Goal: Communication & Community: Answer question/provide support

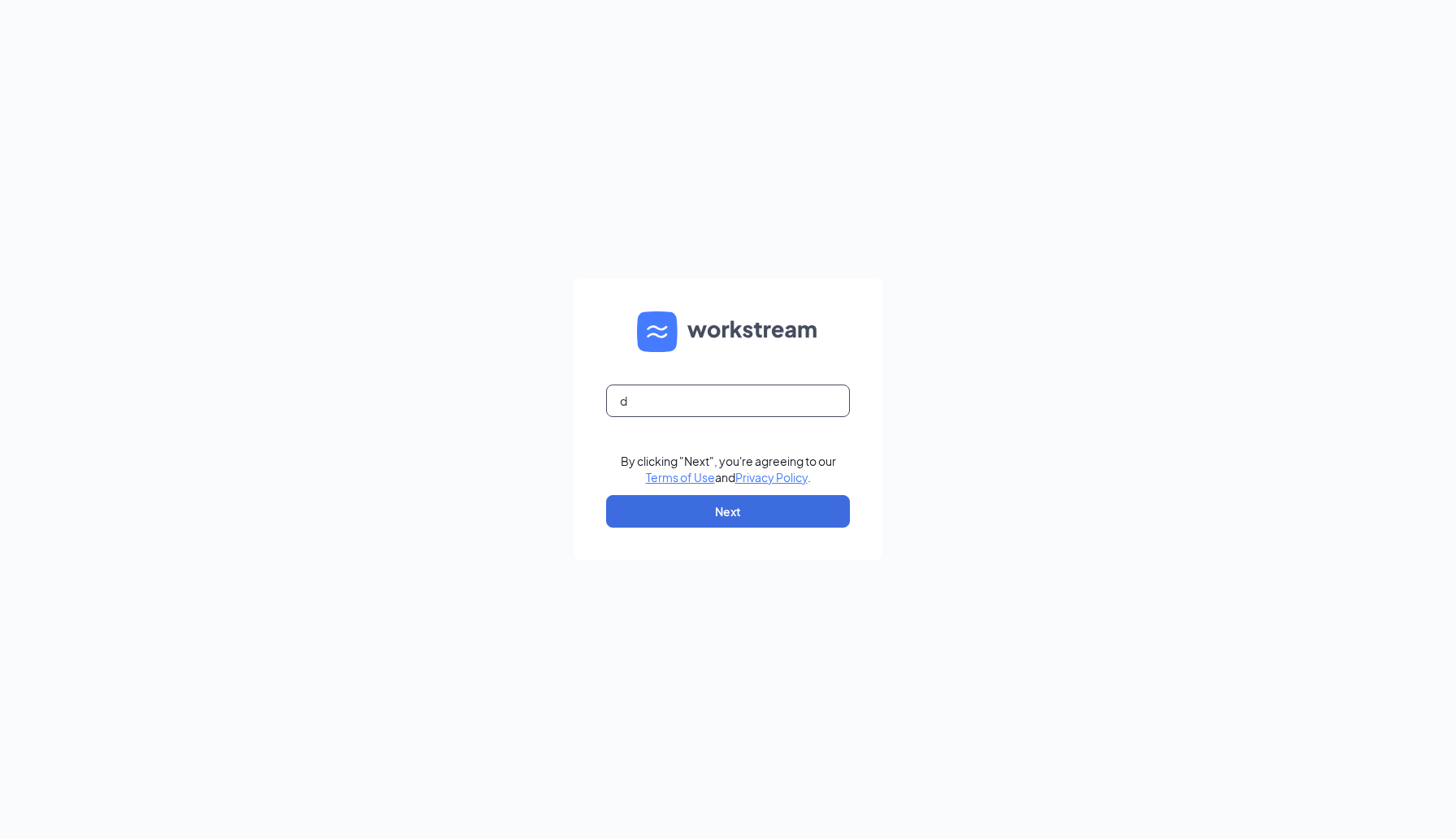
click at [821, 401] on input "d" at bounding box center [728, 400] width 243 height 32
type input "[PERSON_NAME][EMAIL_ADDRESS][DOMAIN_NAME]"
click at [606, 495] on button "Next" at bounding box center [728, 511] width 243 height 32
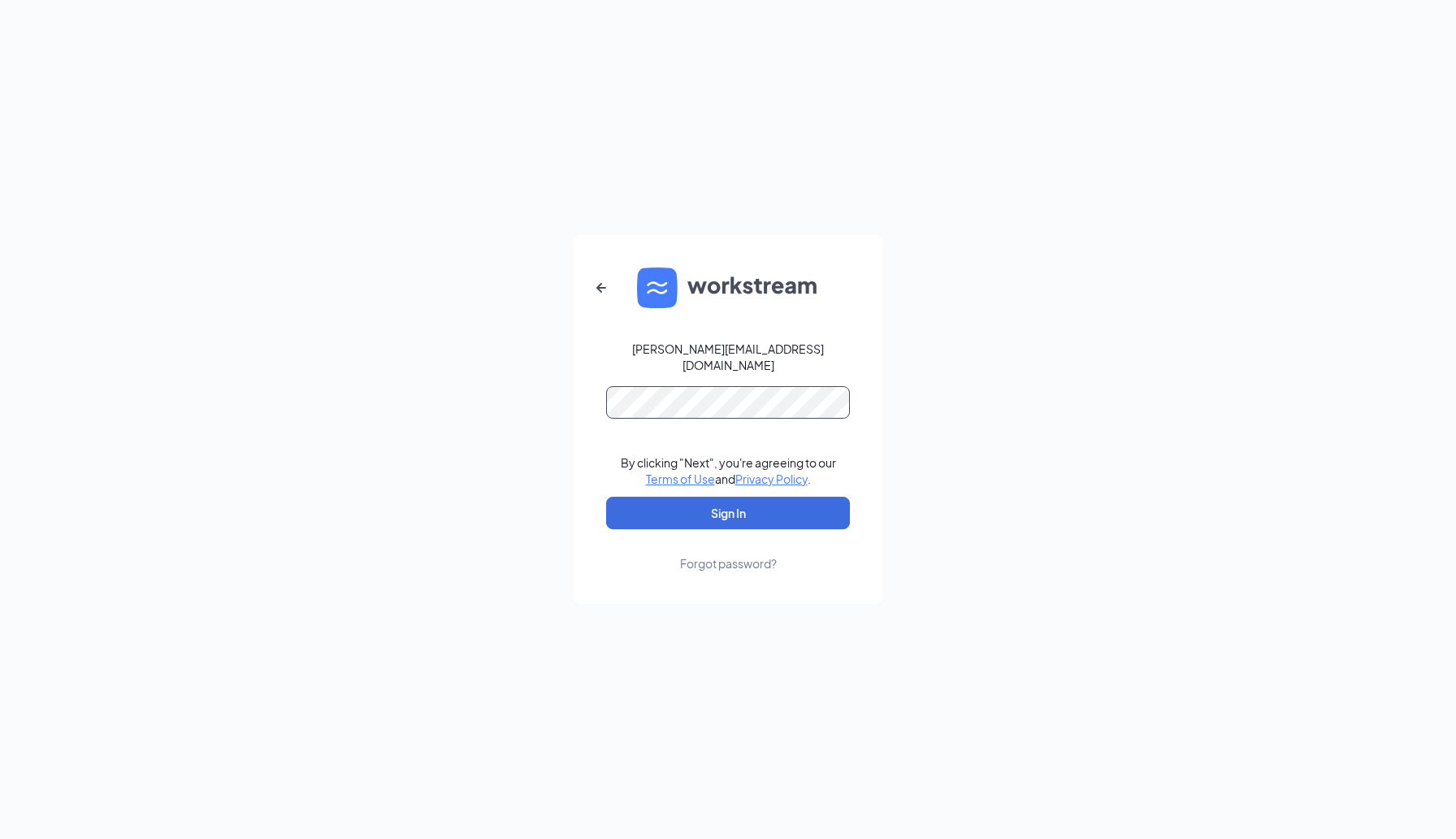
click at [606, 497] on button "Sign In" at bounding box center [728, 513] width 243 height 32
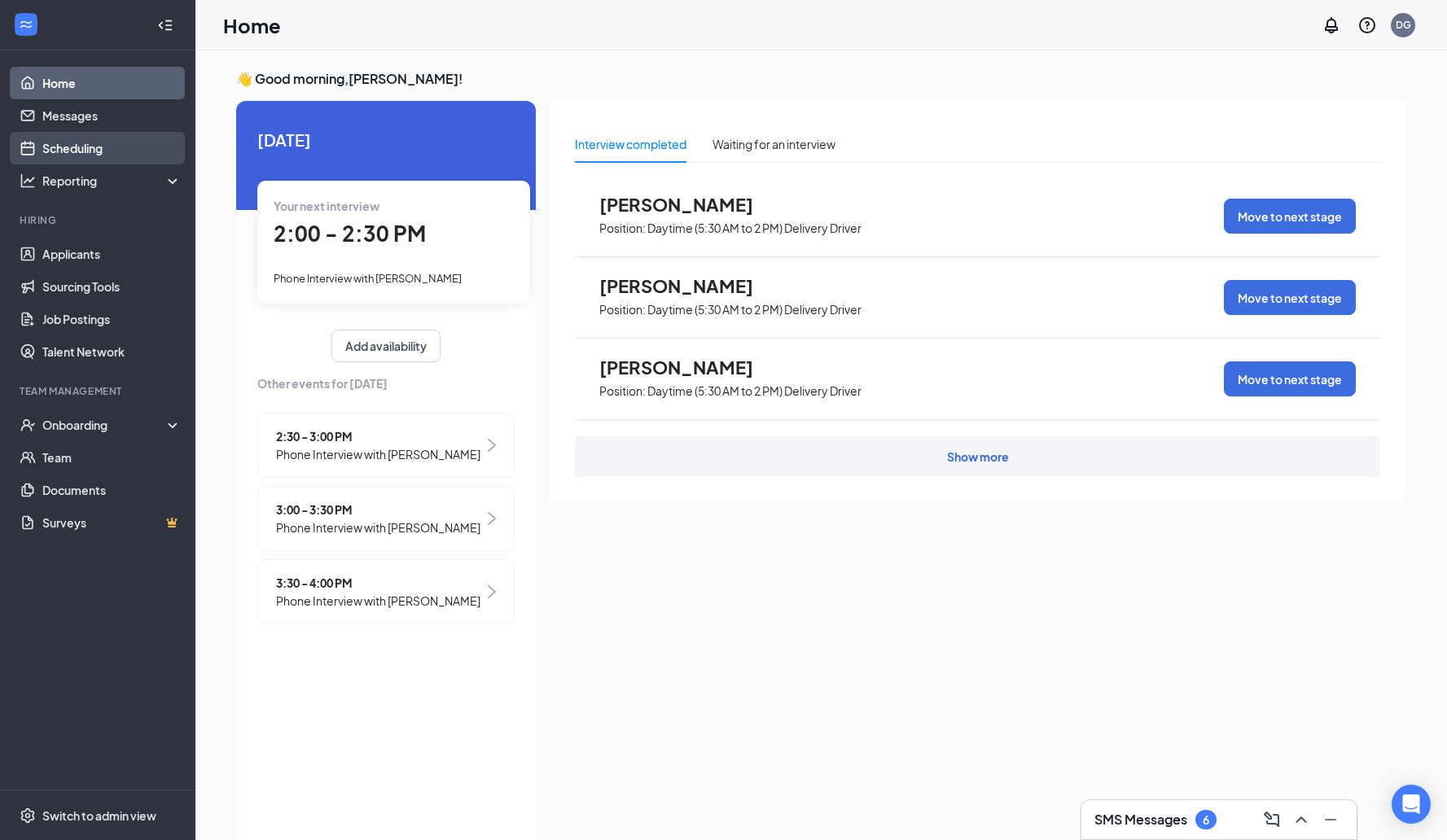
click at [144, 154] on link "Scheduling" at bounding box center [112, 148] width 139 height 32
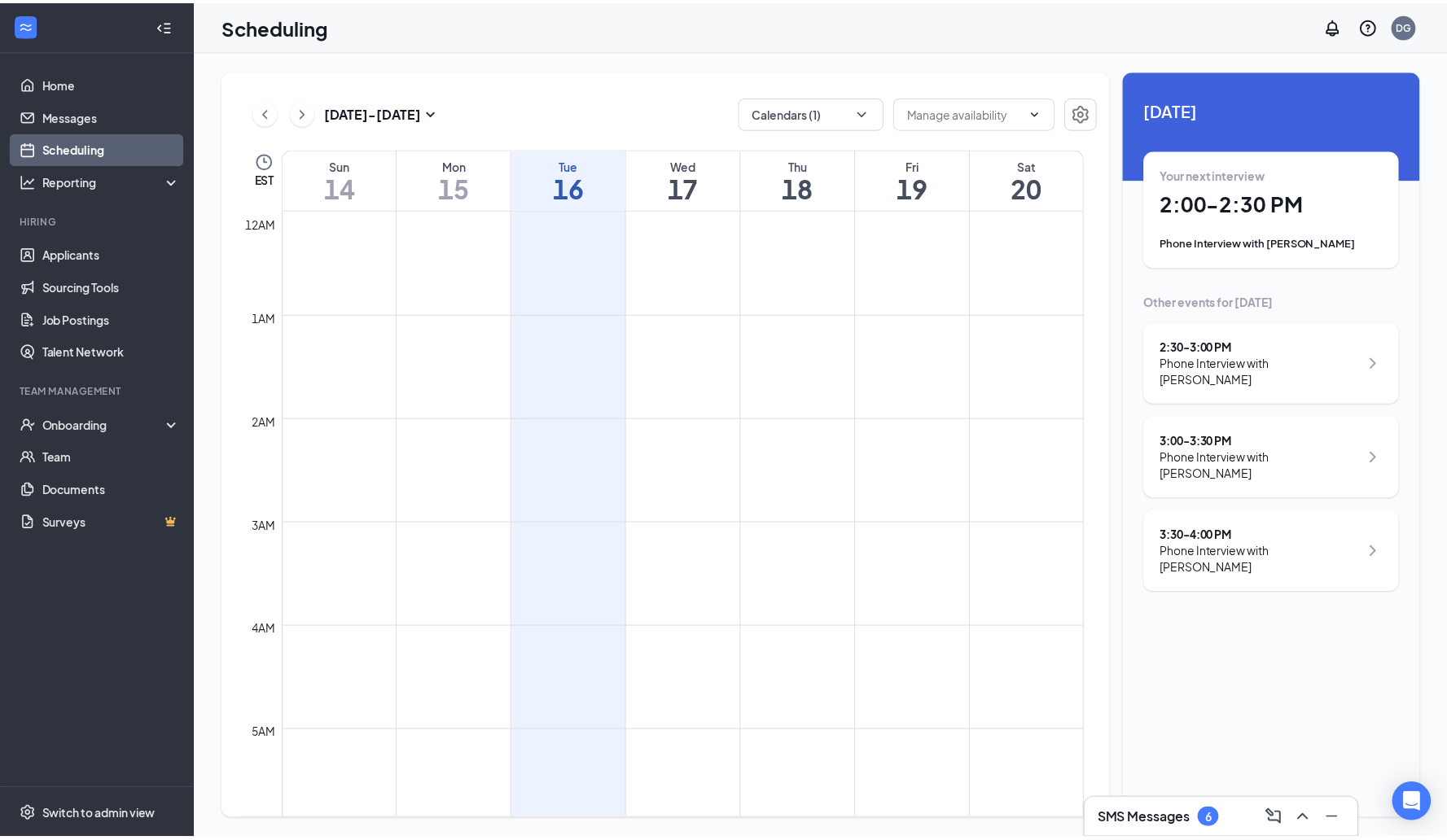
scroll to position [800, 0]
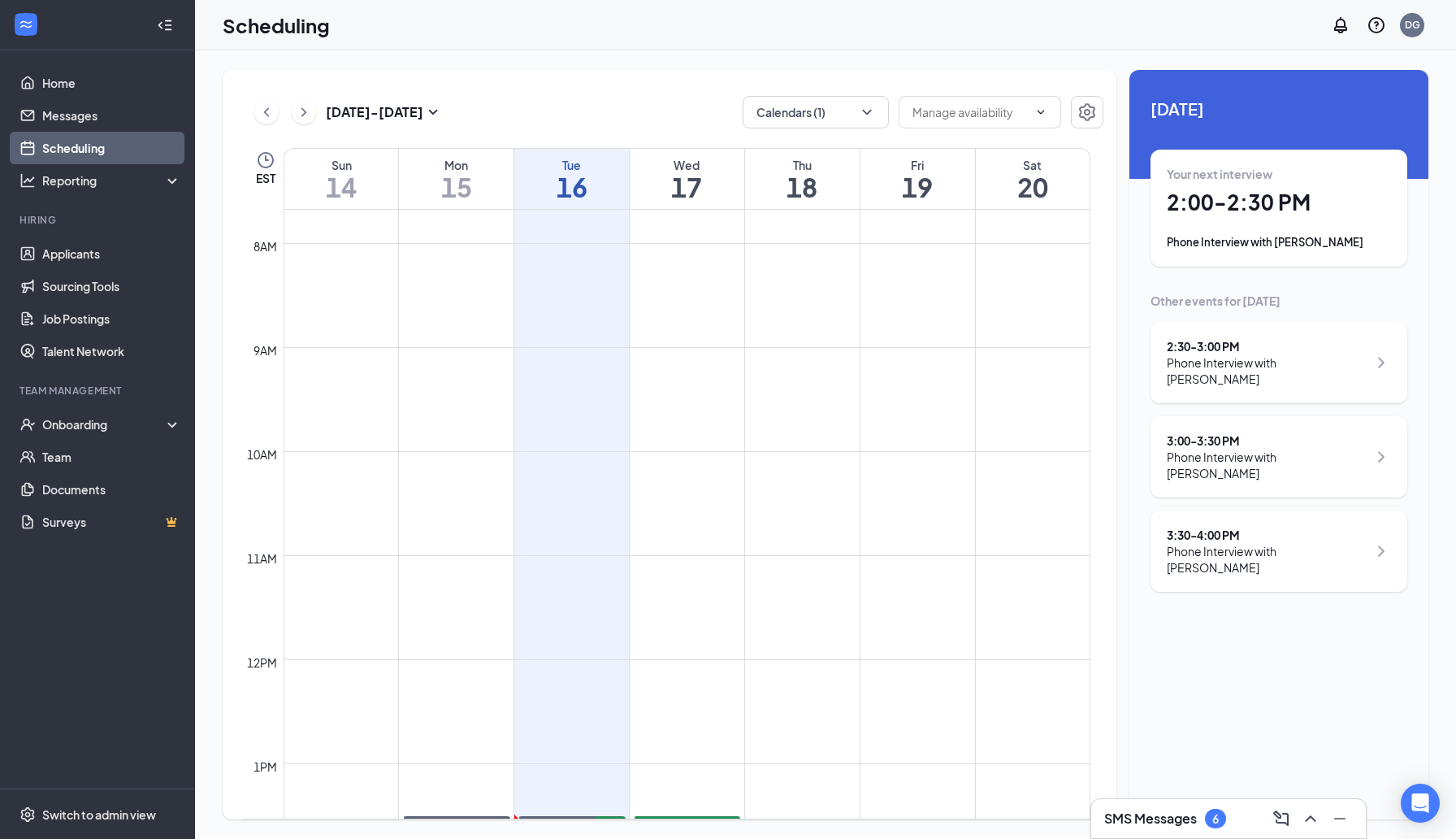
click at [1322, 211] on h1 "2:00 - 2:30 PM" at bounding box center [1278, 202] width 224 height 27
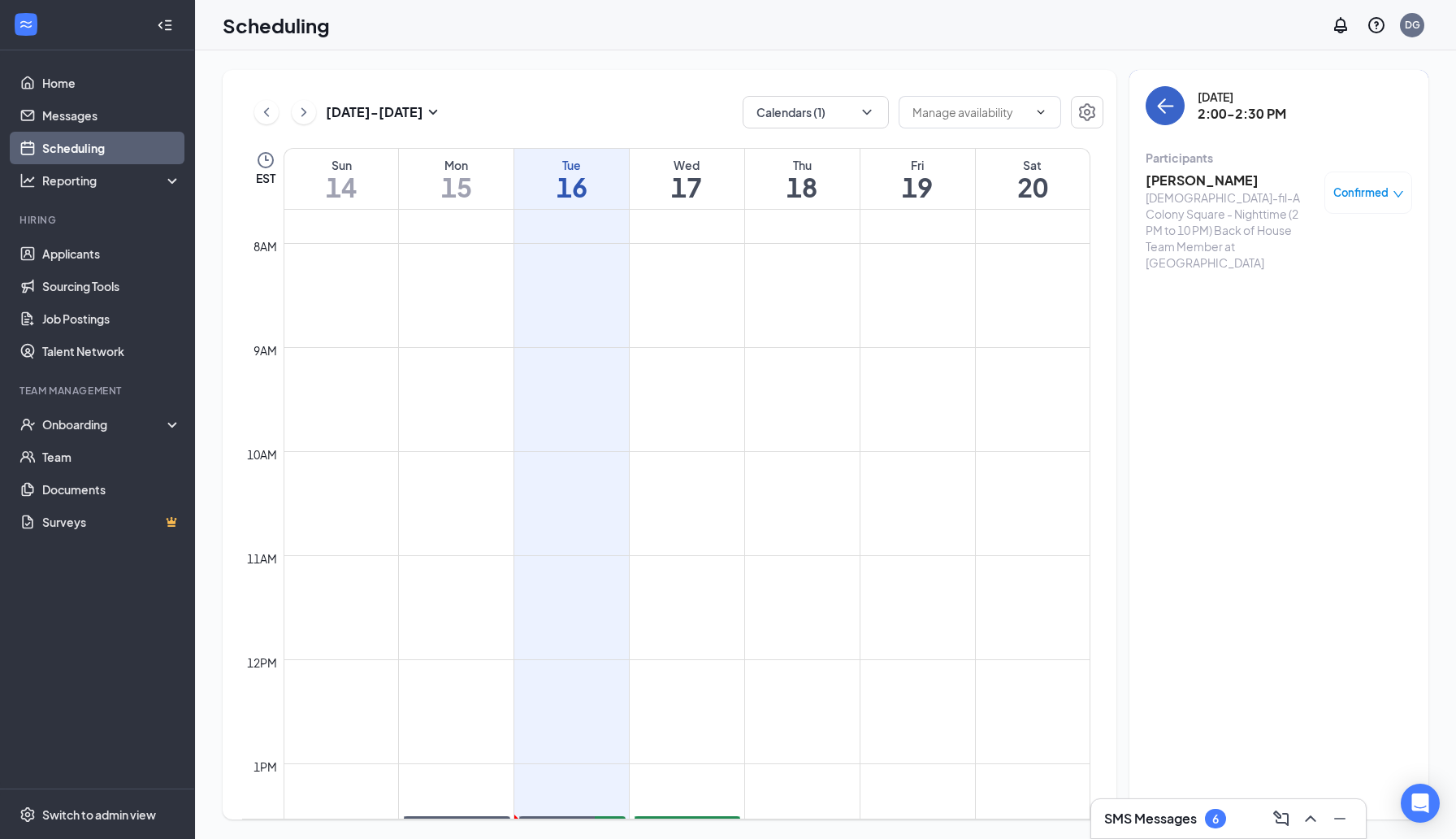
click at [1166, 118] on button "back-button" at bounding box center [1165, 105] width 39 height 39
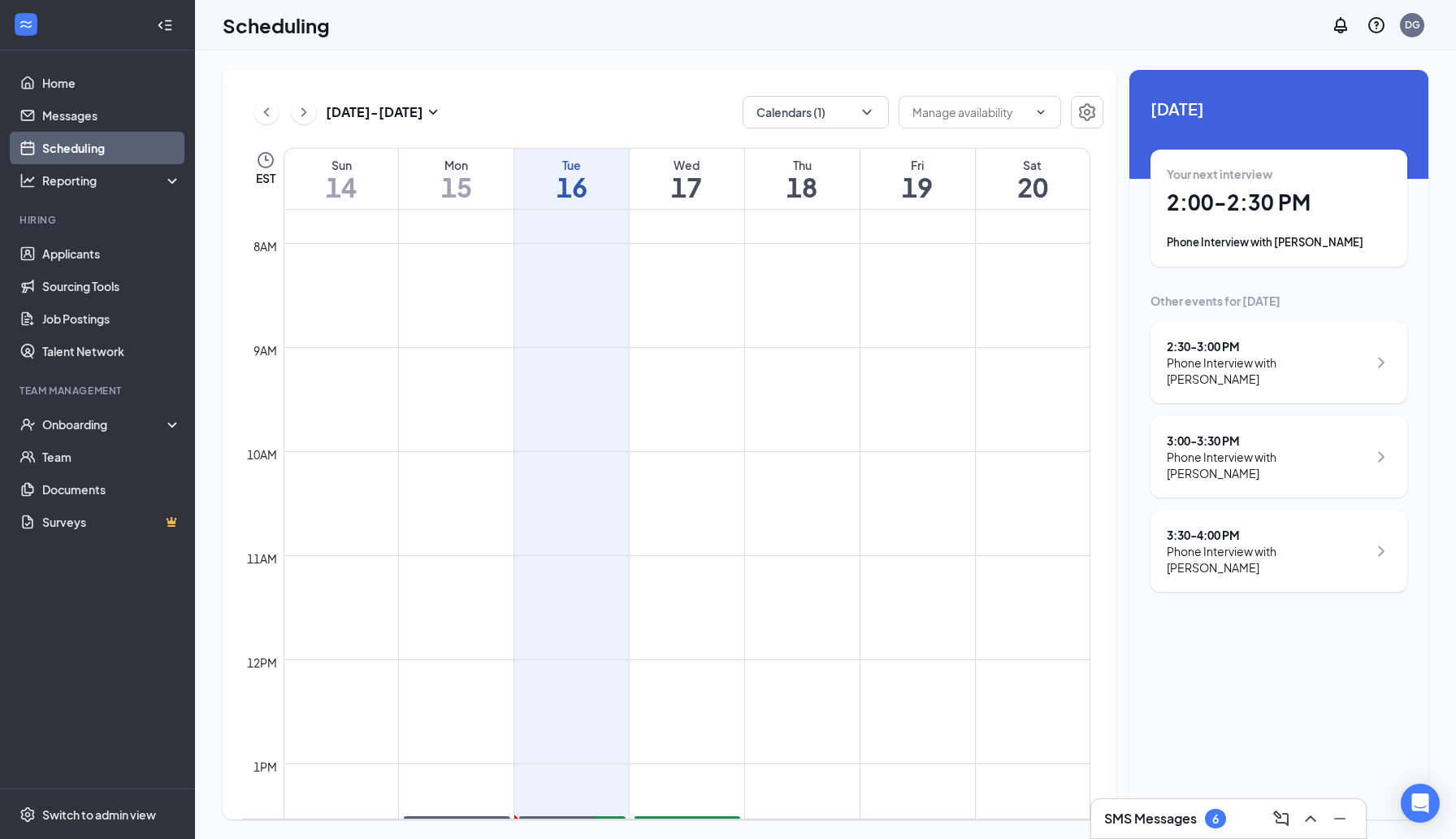
click at [1240, 330] on div "2:30 - 3:00 PM Phone Interview with [PERSON_NAME]" at bounding box center [1279, 363] width 257 height 81
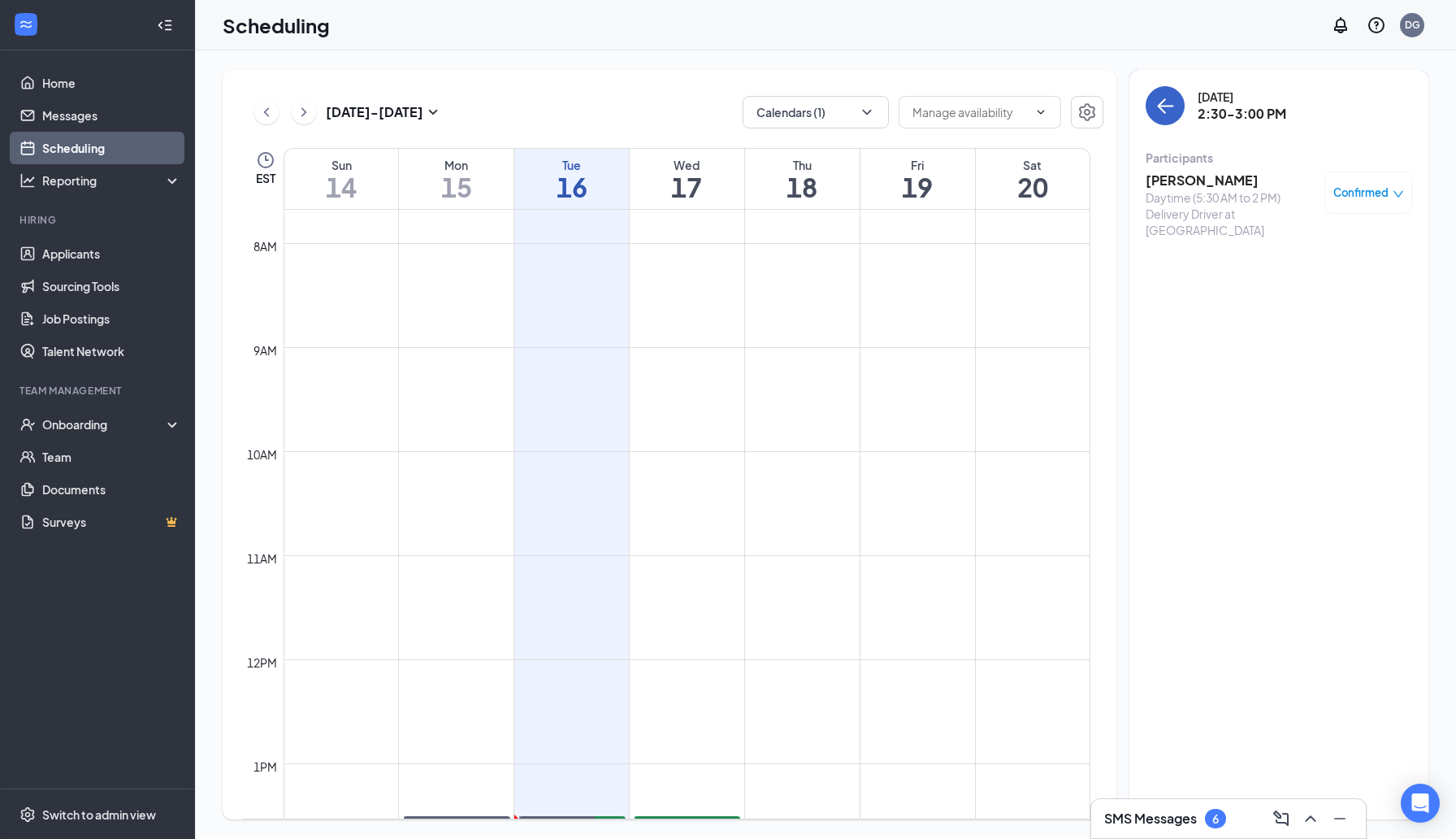
click at [1169, 109] on icon "ArrowLeft" at bounding box center [1165, 106] width 20 height 20
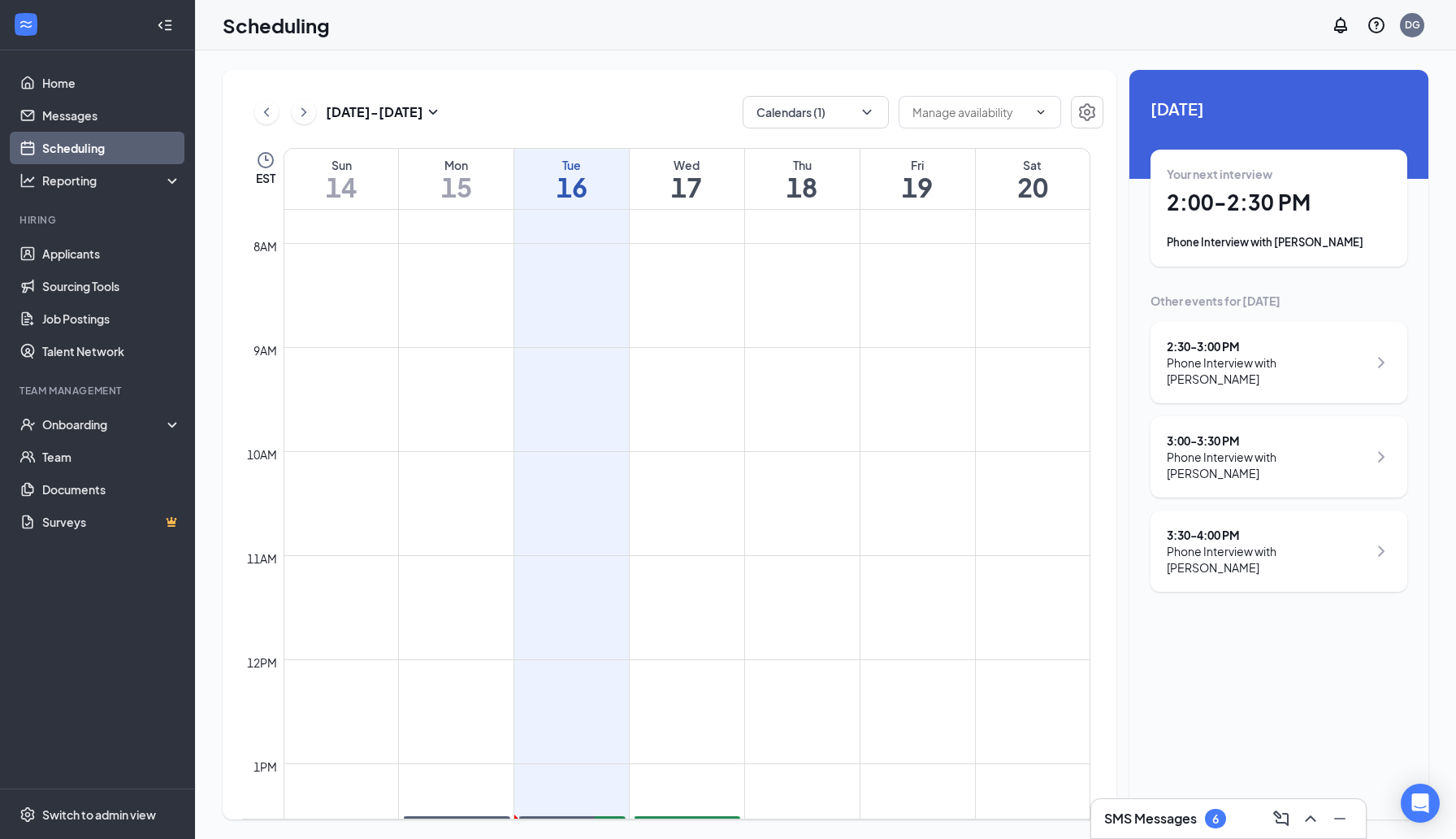
click at [1290, 432] on div "3:00 - 3:30 PM" at bounding box center [1266, 441] width 200 height 17
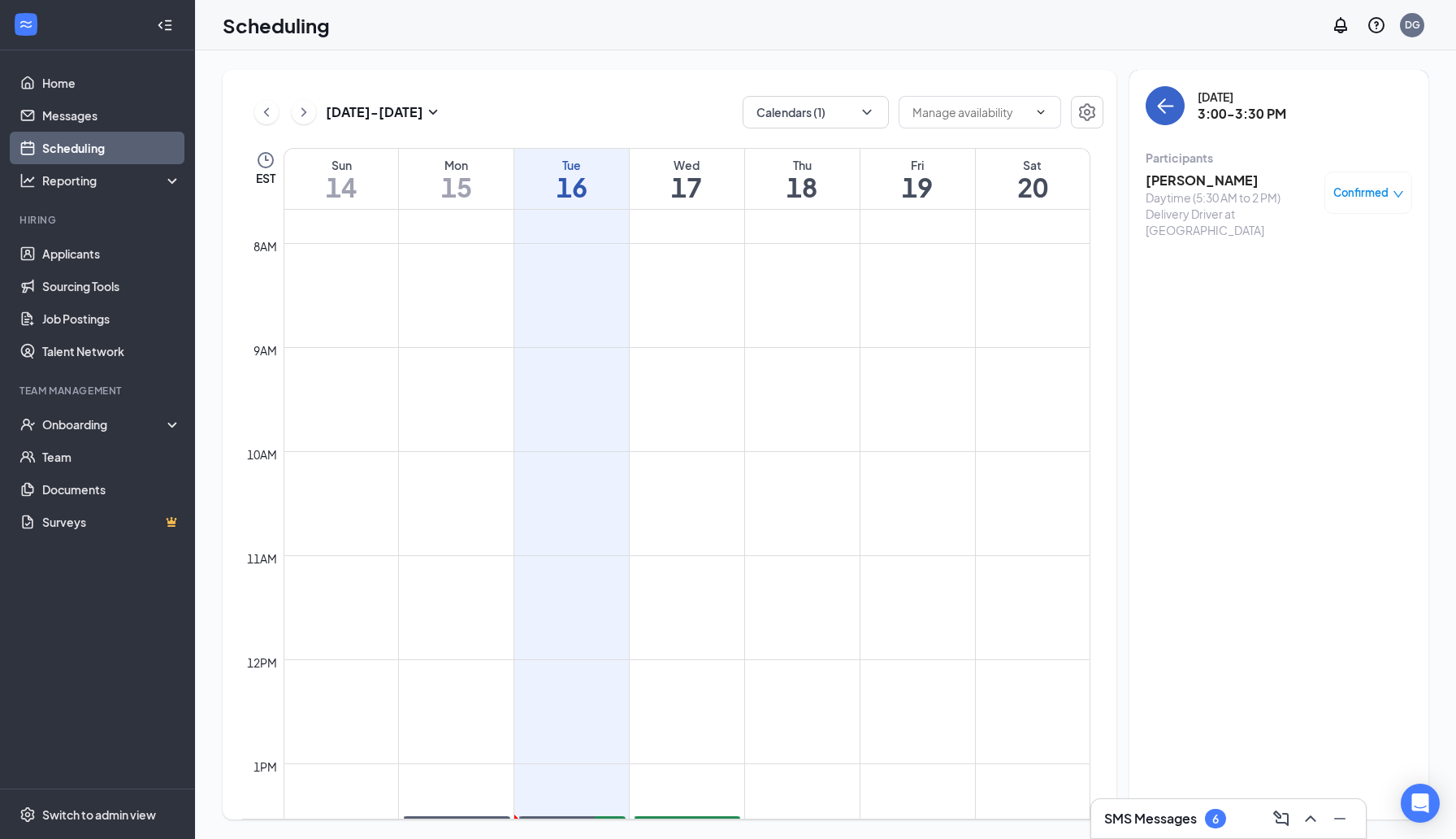
click at [1164, 118] on button "back-button" at bounding box center [1165, 105] width 39 height 39
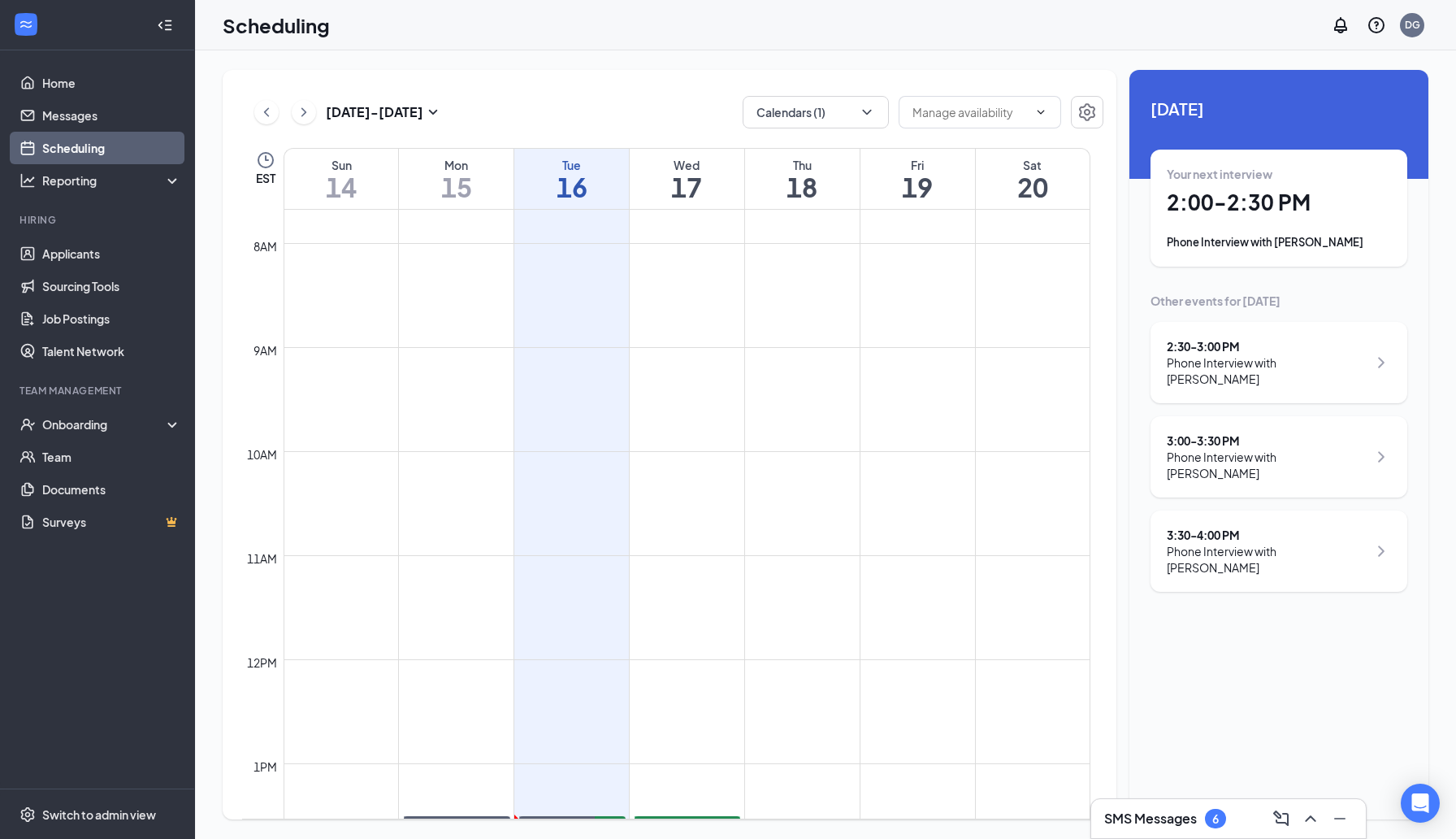
click at [1247, 527] on div "3:30 - 4:00 PM" at bounding box center [1266, 535] width 200 height 17
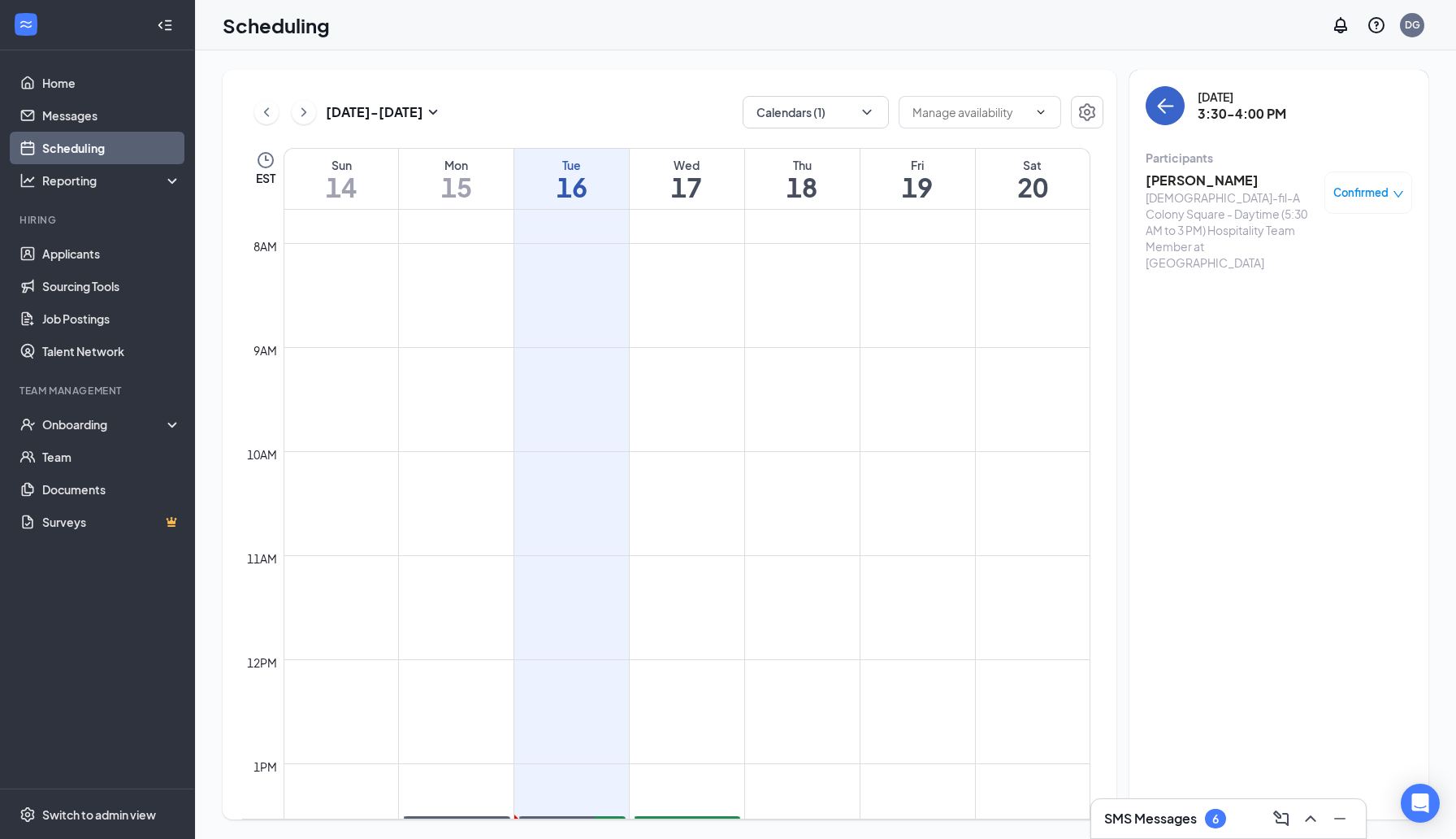
click at [1169, 118] on button "back-button" at bounding box center [1165, 105] width 39 height 39
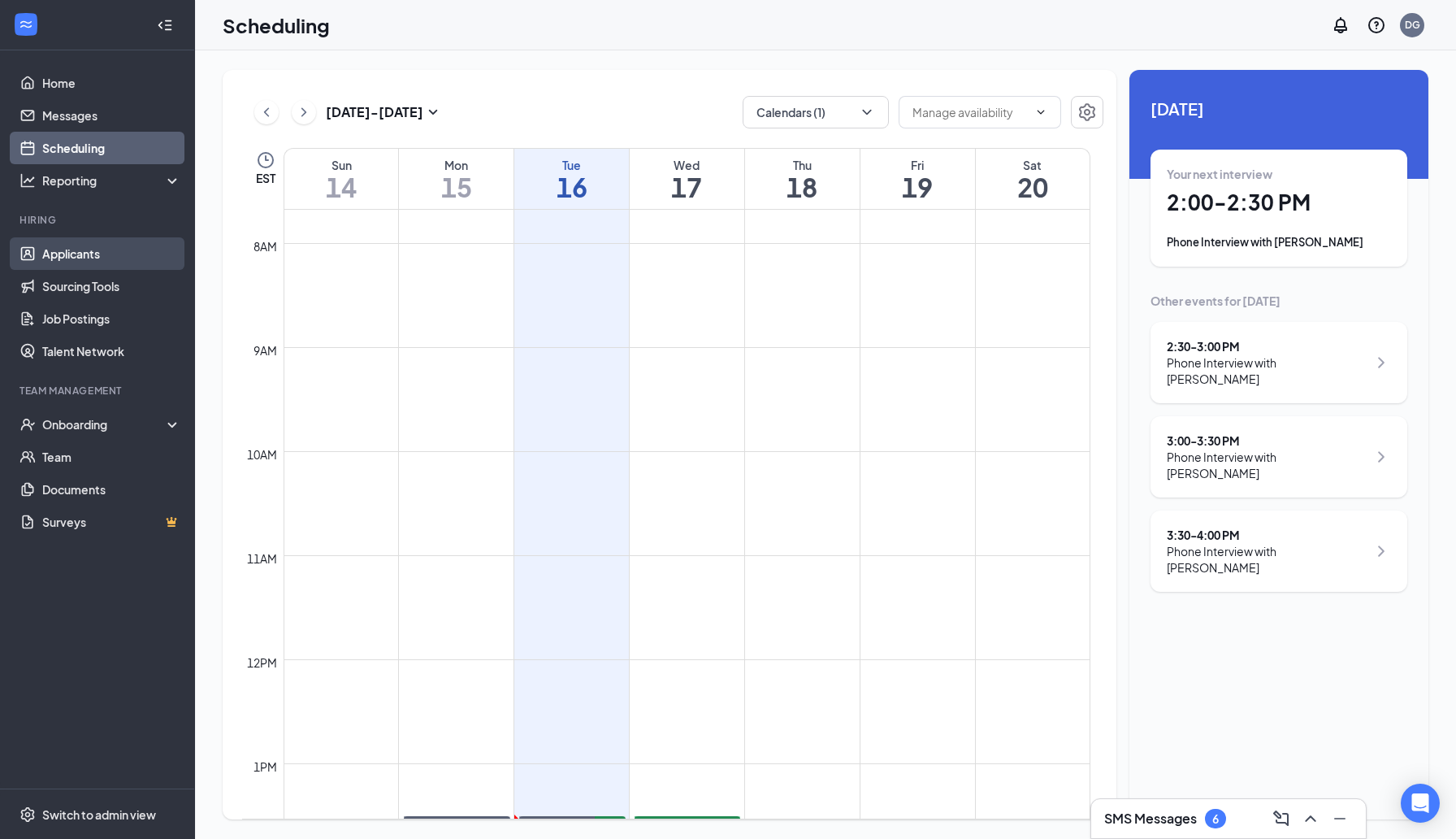
click at [121, 253] on link "Applicants" at bounding box center [112, 253] width 139 height 32
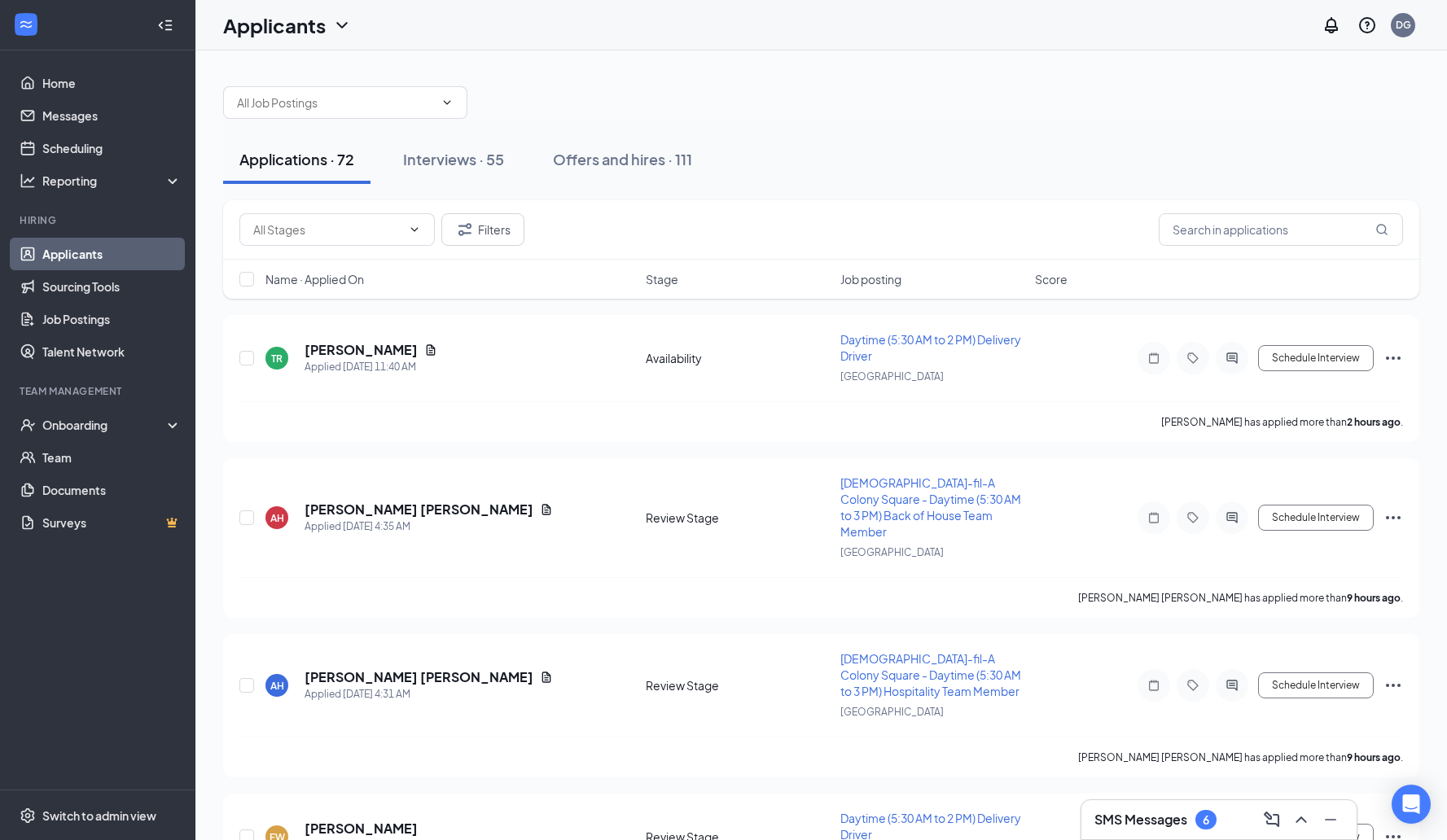
click at [1174, 806] on div "SMS Messages 6" at bounding box center [1219, 819] width 275 height 39
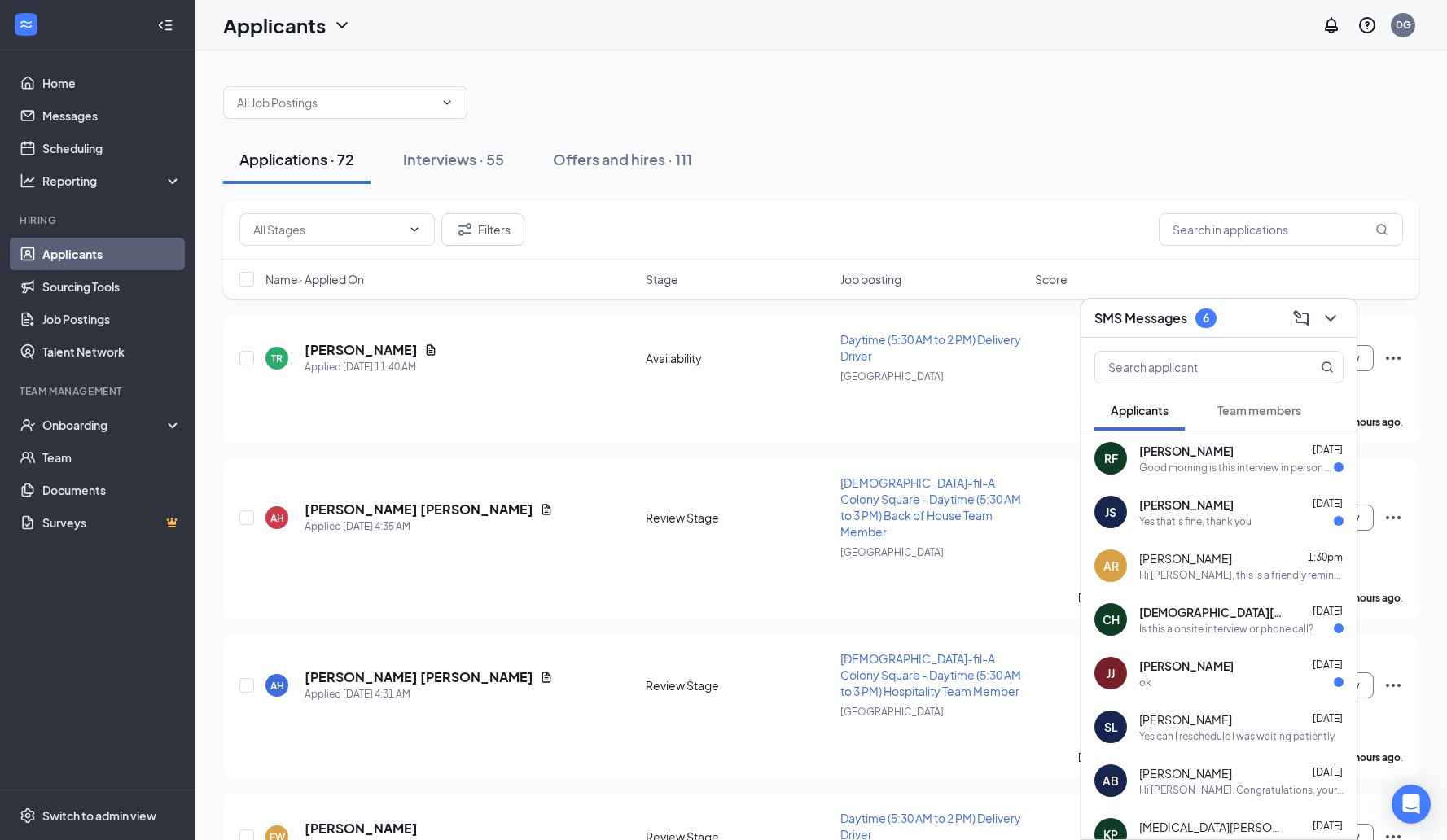
click at [1254, 468] on div "Good morning is this interview in person or over the phone" at bounding box center [1236, 468] width 195 height 14
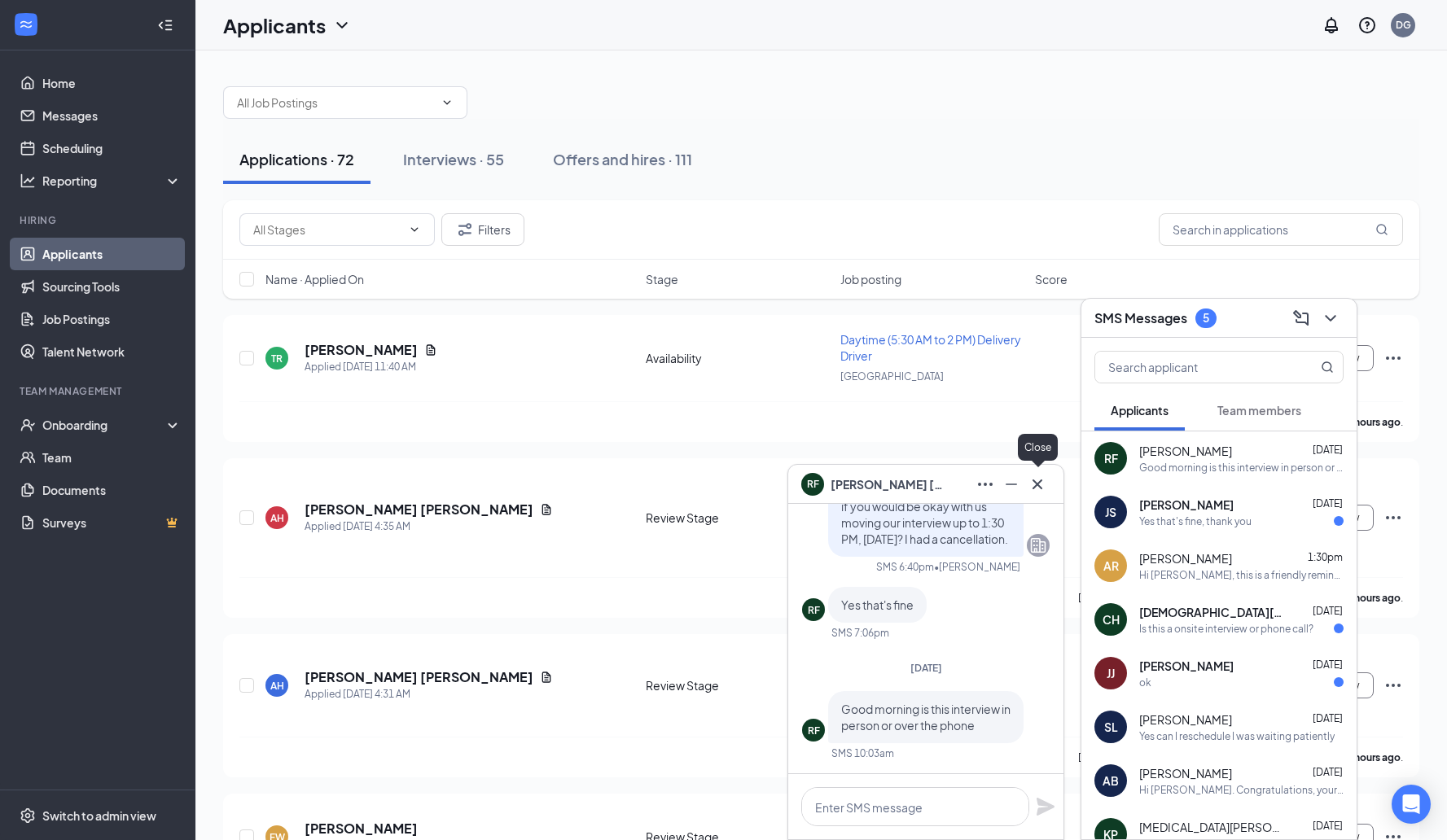
click at [1046, 494] on div at bounding box center [1037, 483] width 26 height 26
click at [1035, 486] on icon "Cross" at bounding box center [1038, 483] width 10 height 10
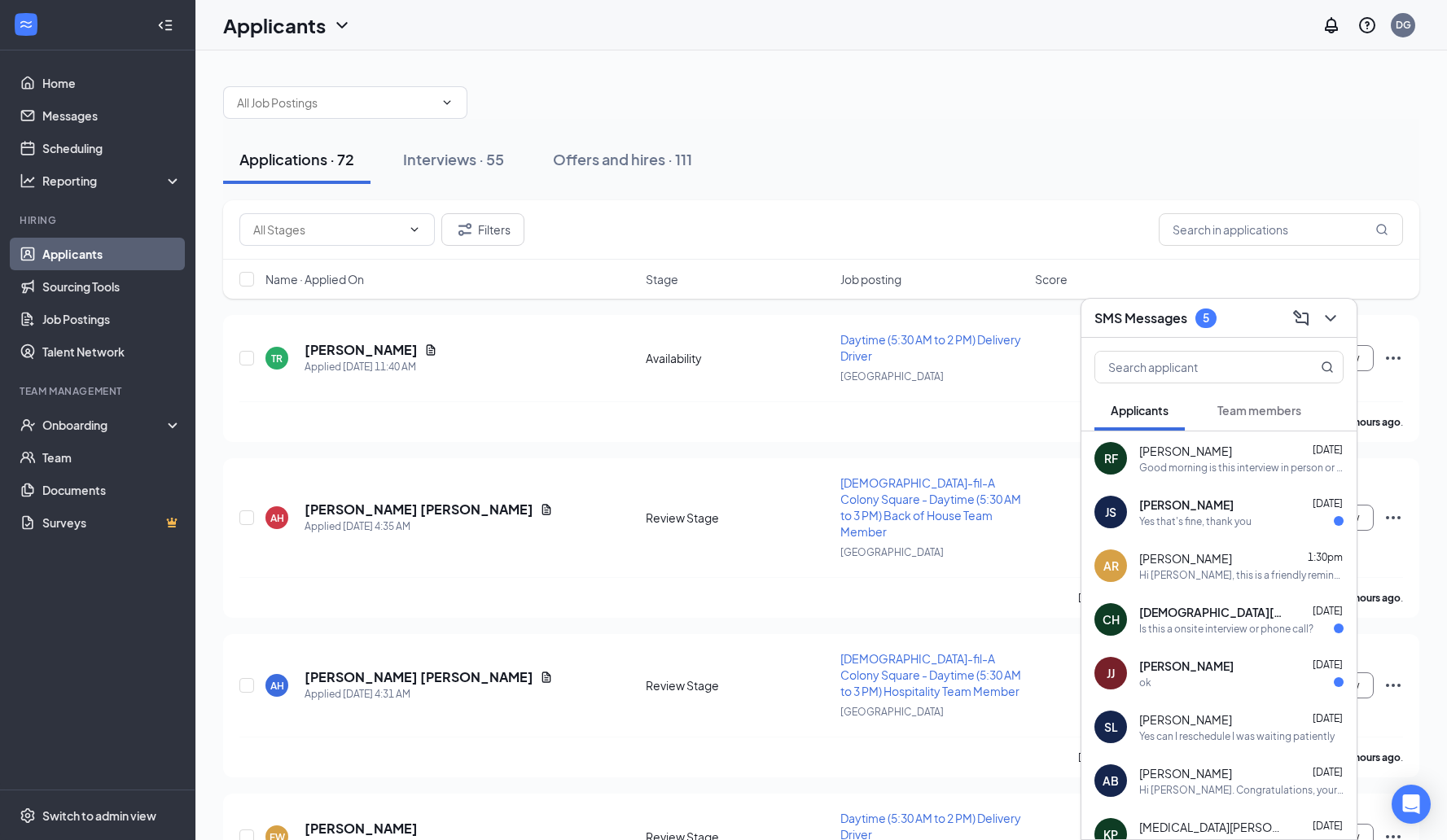
click at [1208, 519] on div "Yes that's fine, thank you" at bounding box center [1195, 521] width 112 height 14
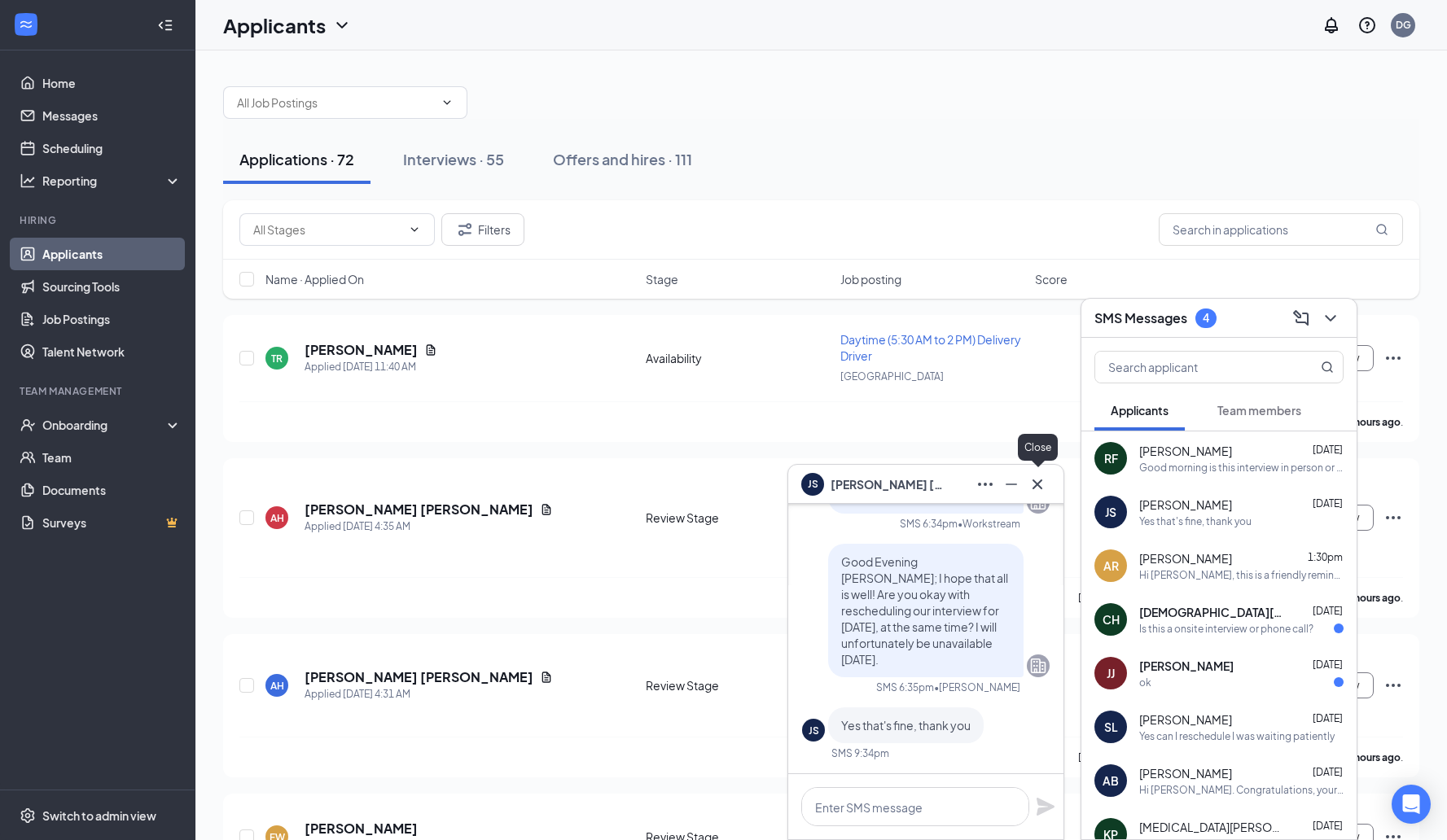
click at [1039, 488] on icon "Cross" at bounding box center [1038, 484] width 20 height 20
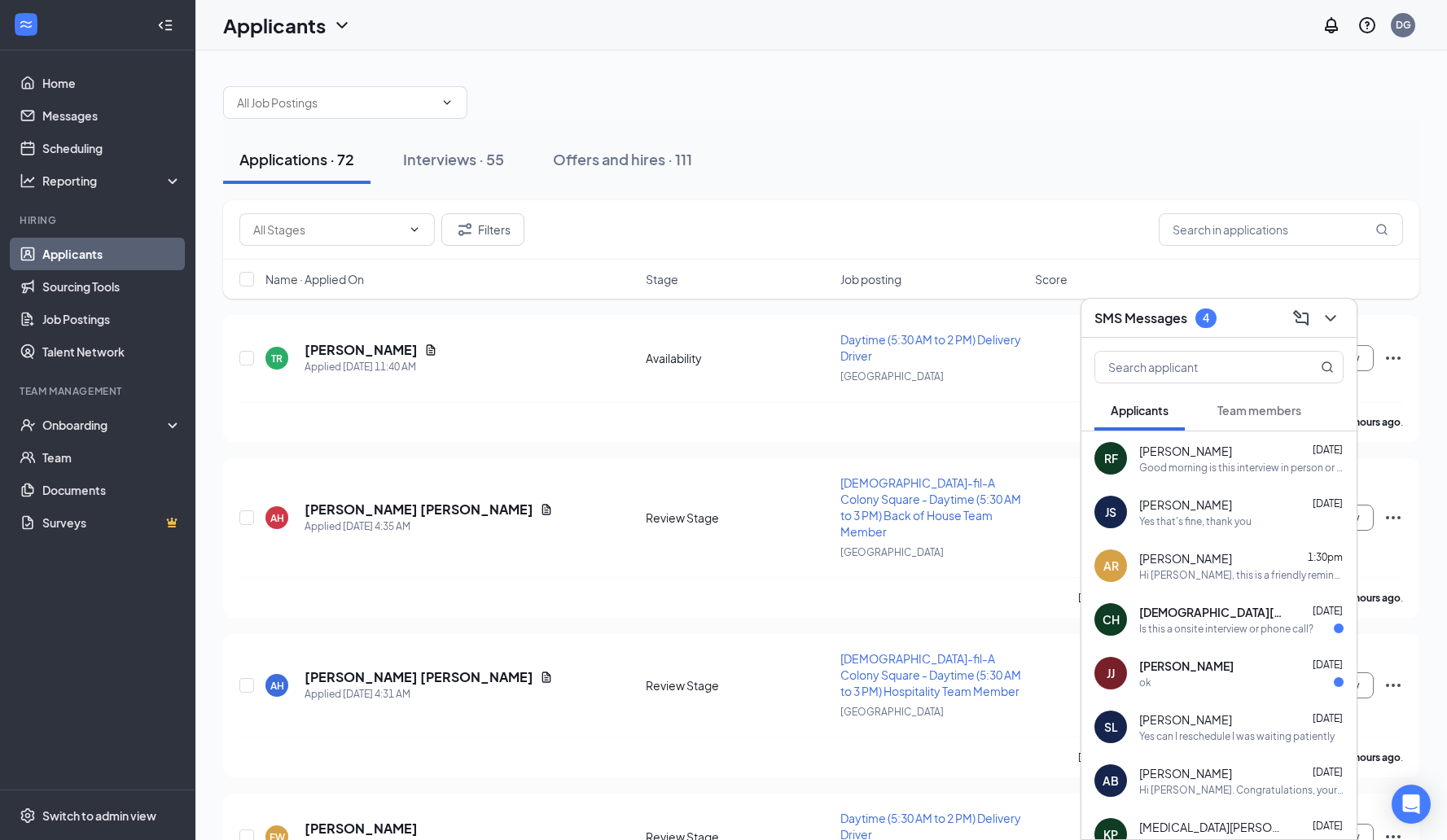
click at [1218, 580] on div "Hi [PERSON_NAME], this is a friendly reminder. Your meeting with [DEMOGRAPHIC_D…" at bounding box center [1241, 575] width 204 height 14
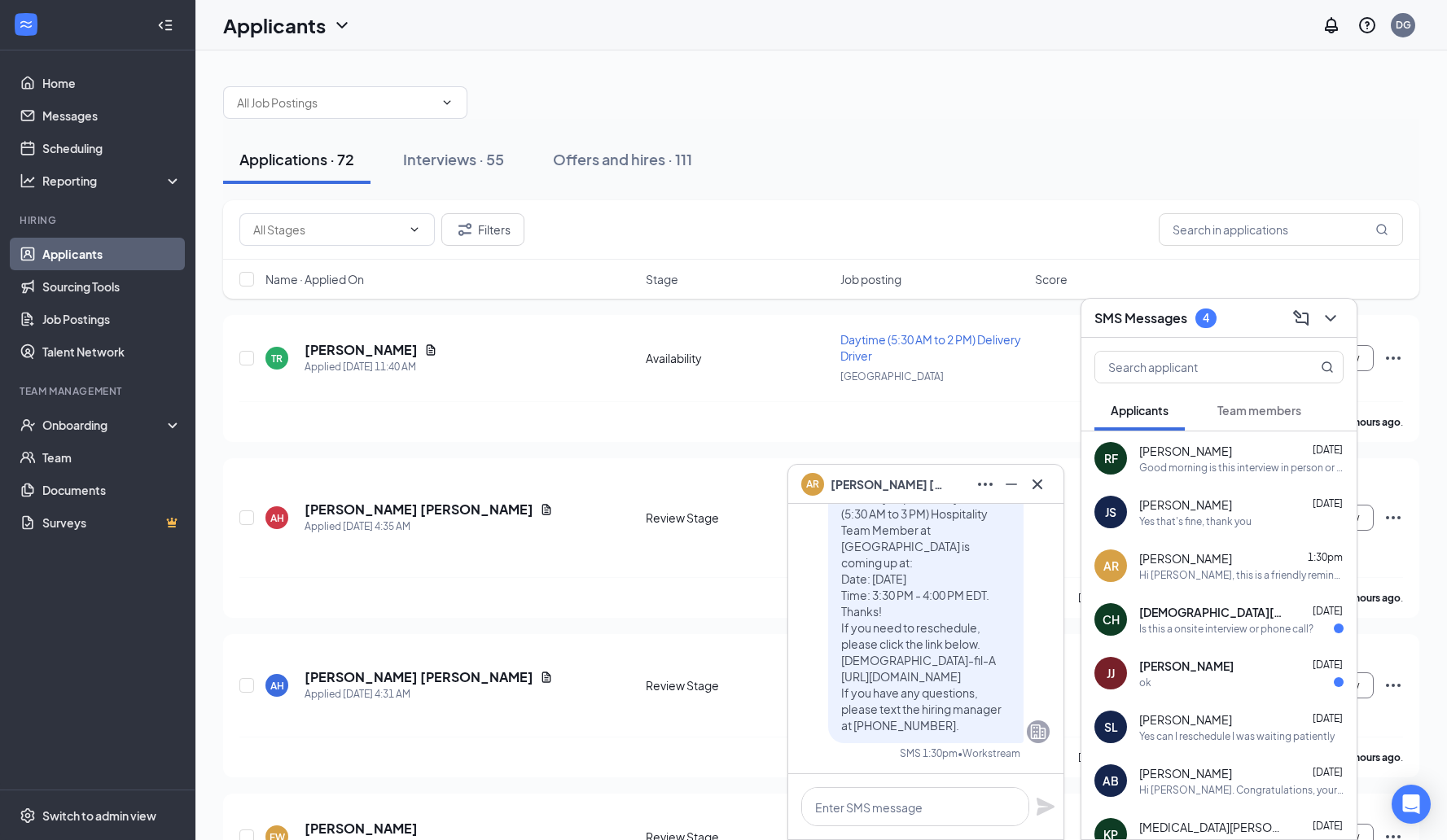
click at [1039, 484] on icon "Cross" at bounding box center [1038, 483] width 10 height 10
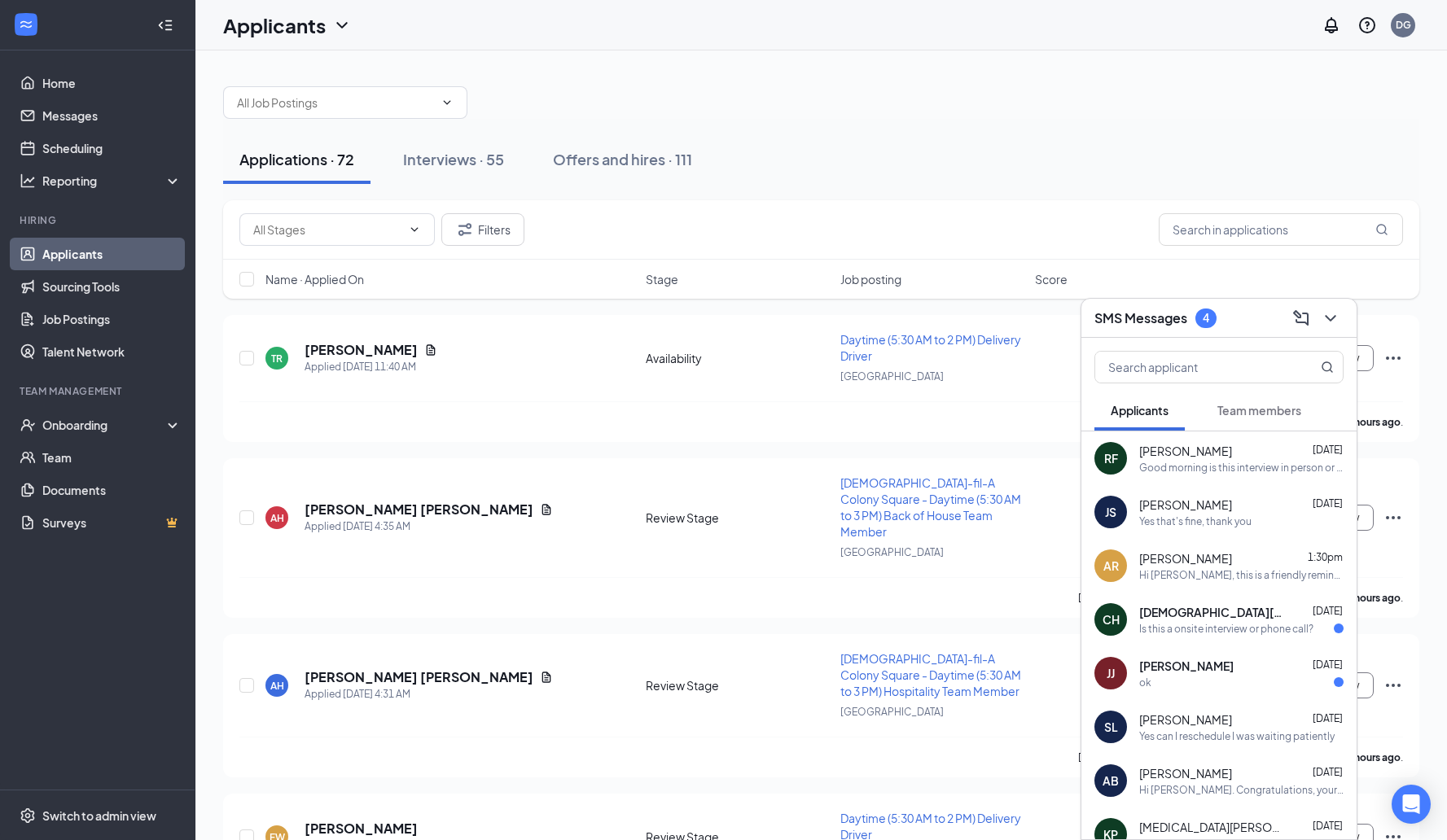
click at [1333, 629] on div "CH [PERSON_NAME] [DATE] Is this a onsite interview or phone call?" at bounding box center [1219, 619] width 275 height 54
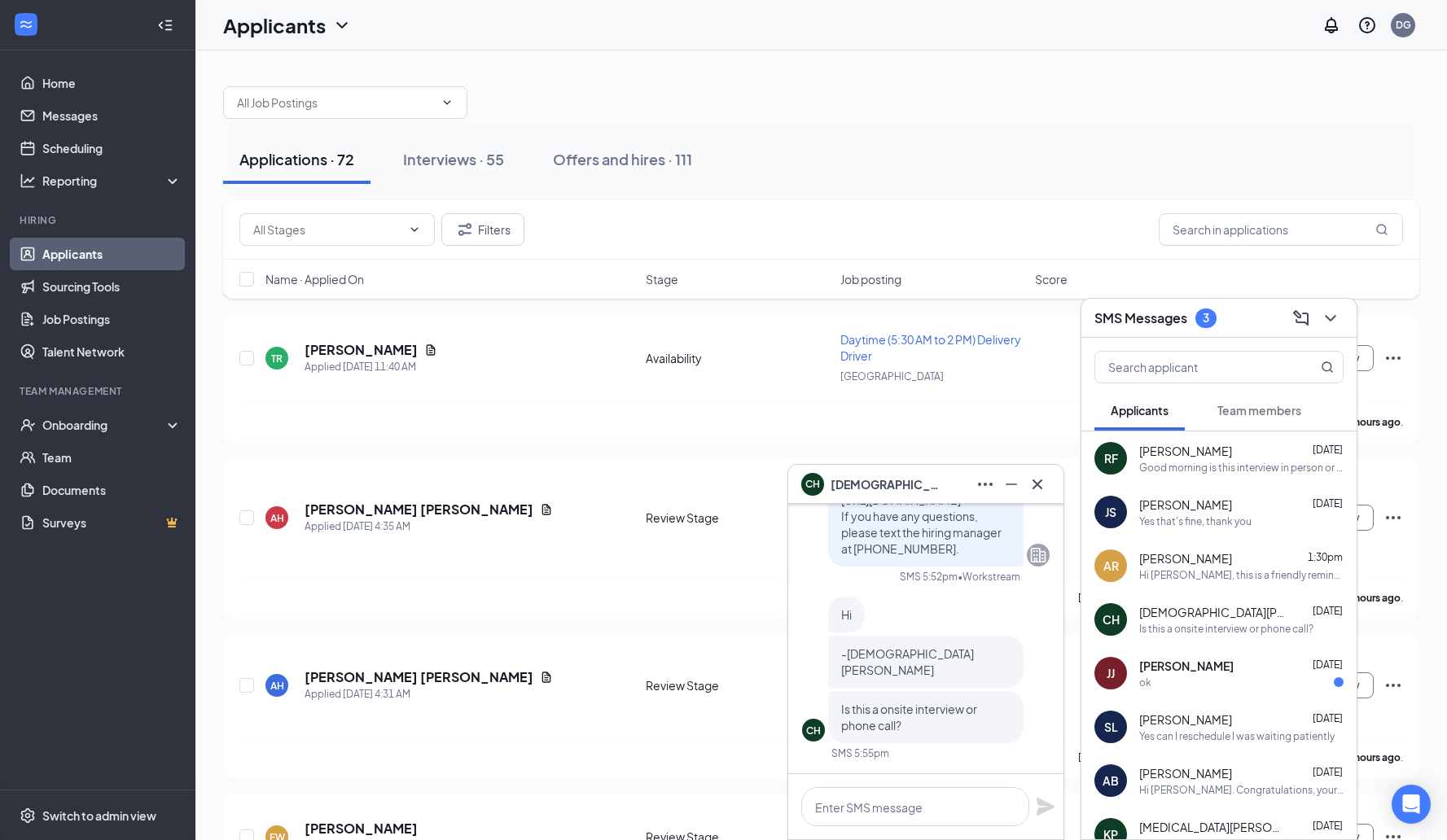
click at [953, 786] on div at bounding box center [926, 806] width 275 height 66
click at [954, 803] on textarea at bounding box center [915, 806] width 228 height 39
click at [977, 811] on textarea "By phone." at bounding box center [915, 806] width 228 height 39
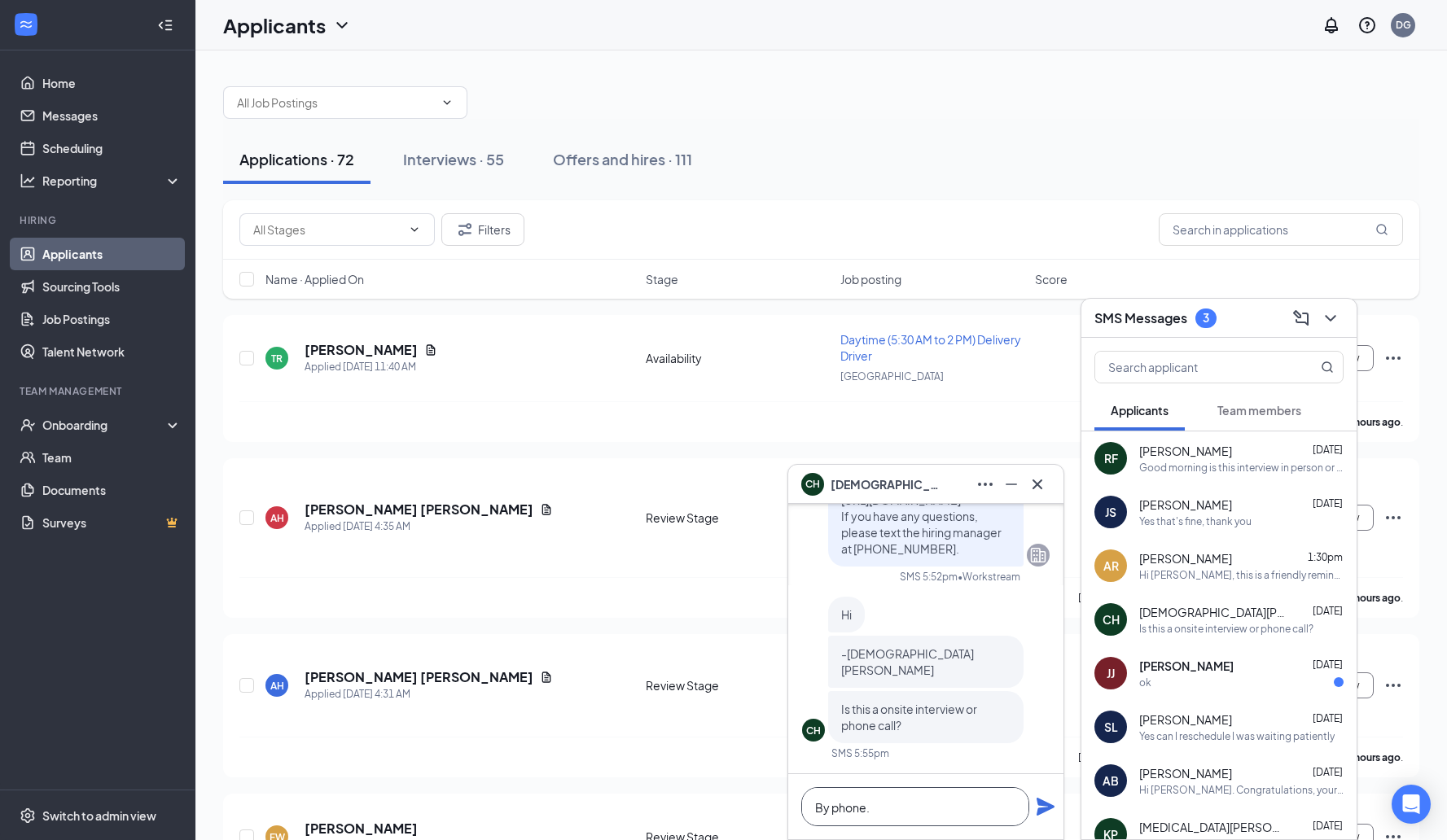
click at [977, 811] on textarea "By phone." at bounding box center [915, 806] width 228 height 39
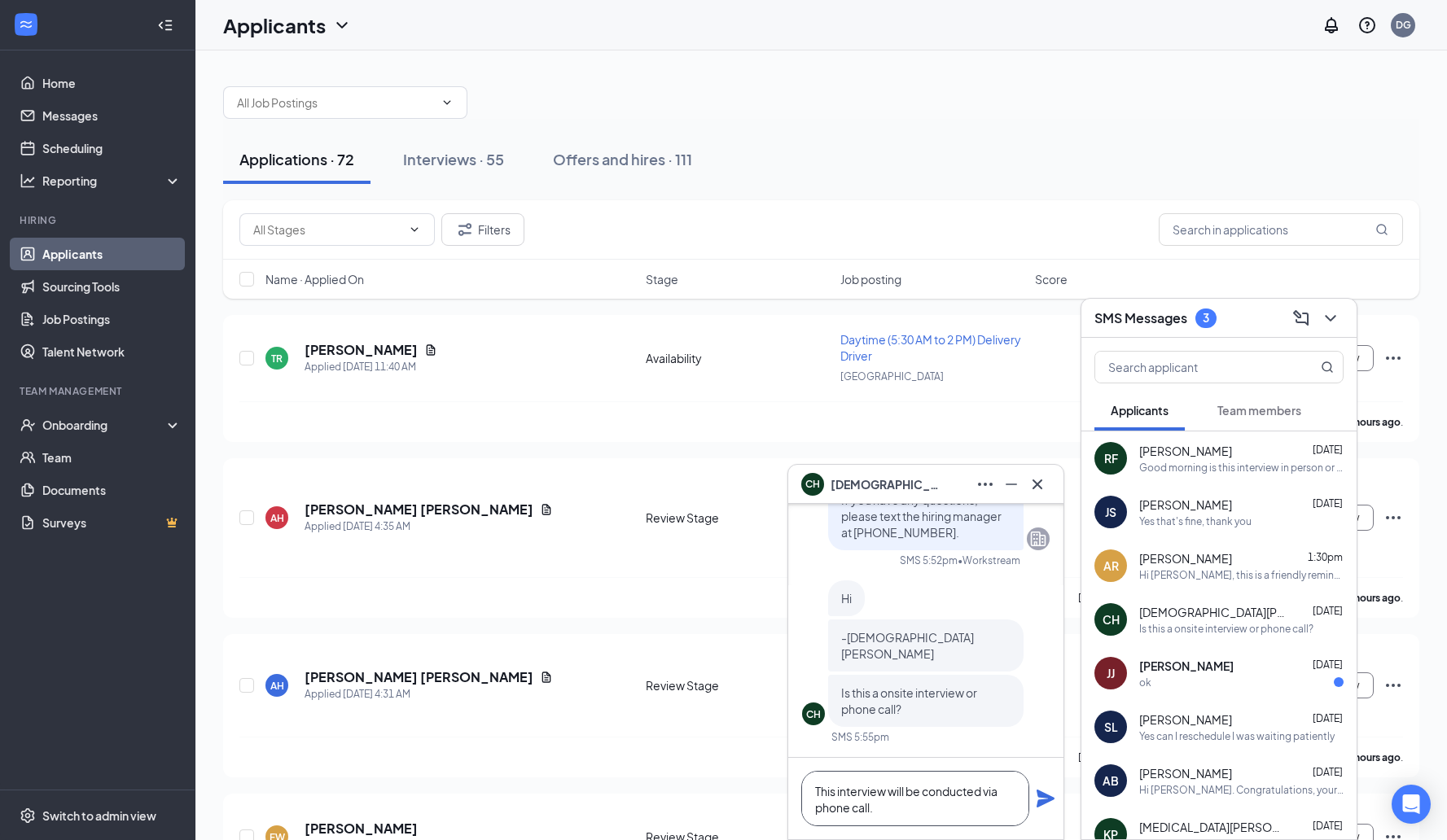
type textarea "This interview will be conducted via phone call."
click at [1043, 801] on icon "Plane" at bounding box center [1045, 799] width 18 height 18
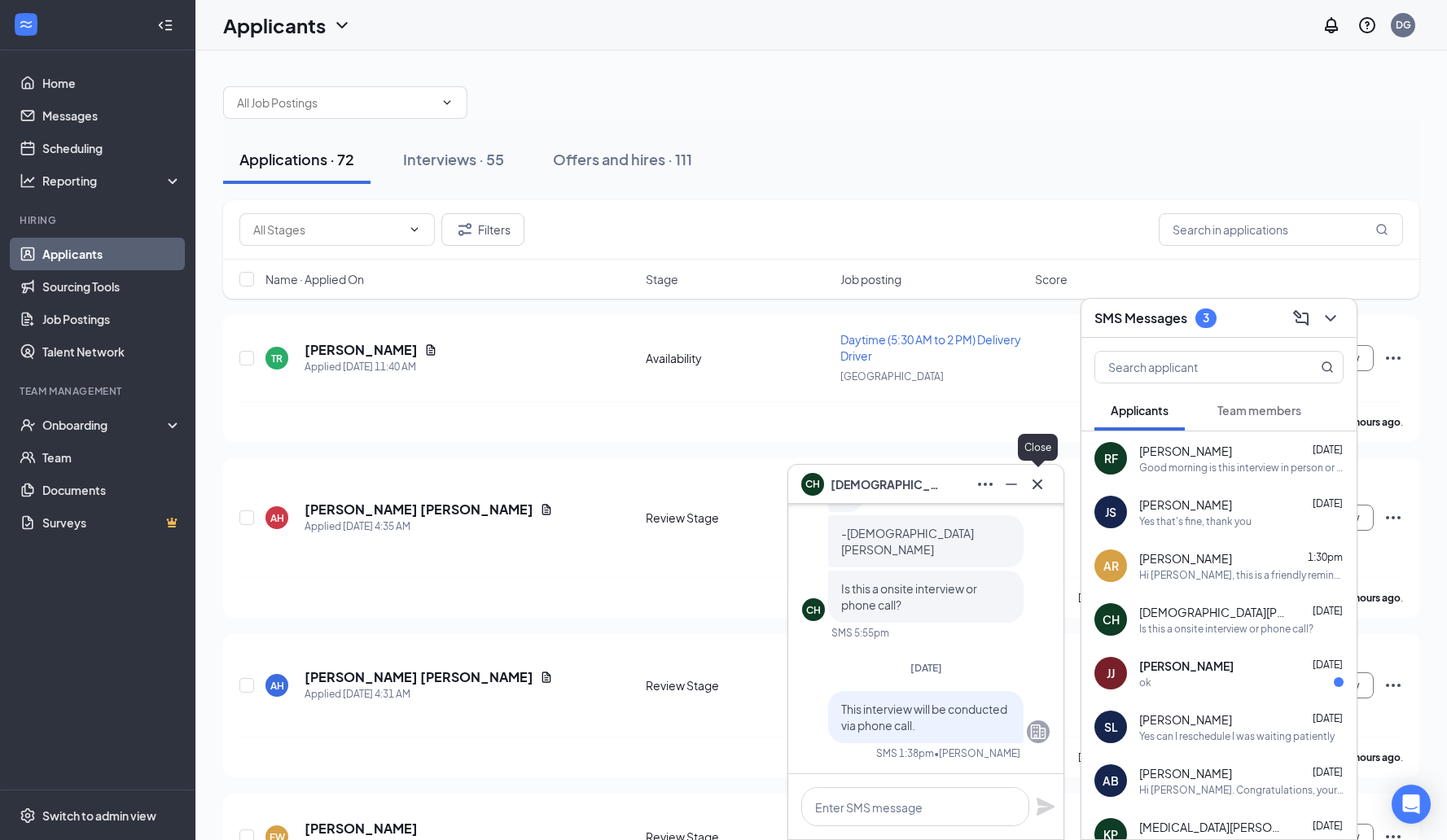
click at [1038, 489] on icon "Cross" at bounding box center [1038, 484] width 20 height 20
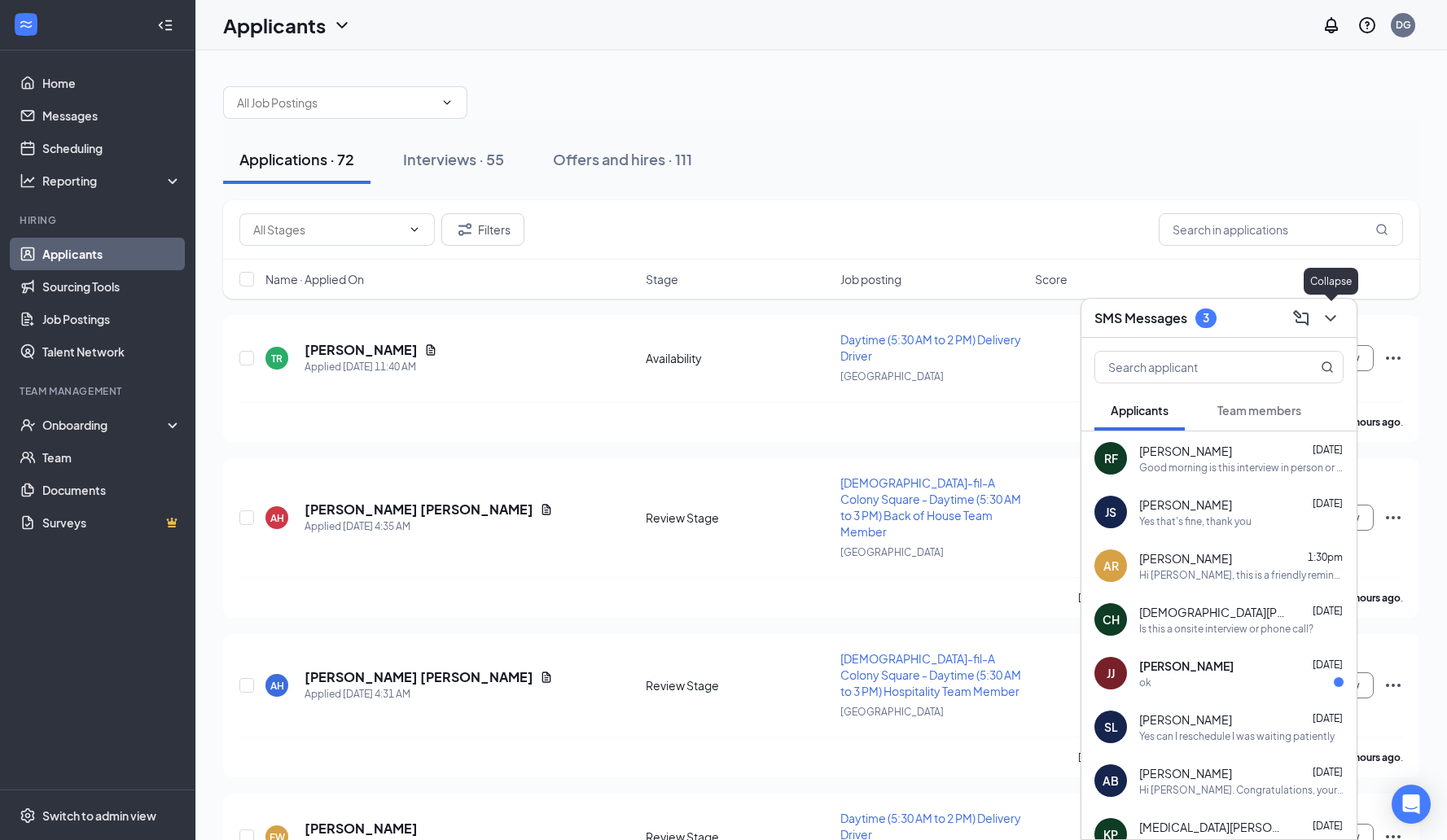
click at [1333, 319] on icon "ChevronDown" at bounding box center [1330, 318] width 11 height 7
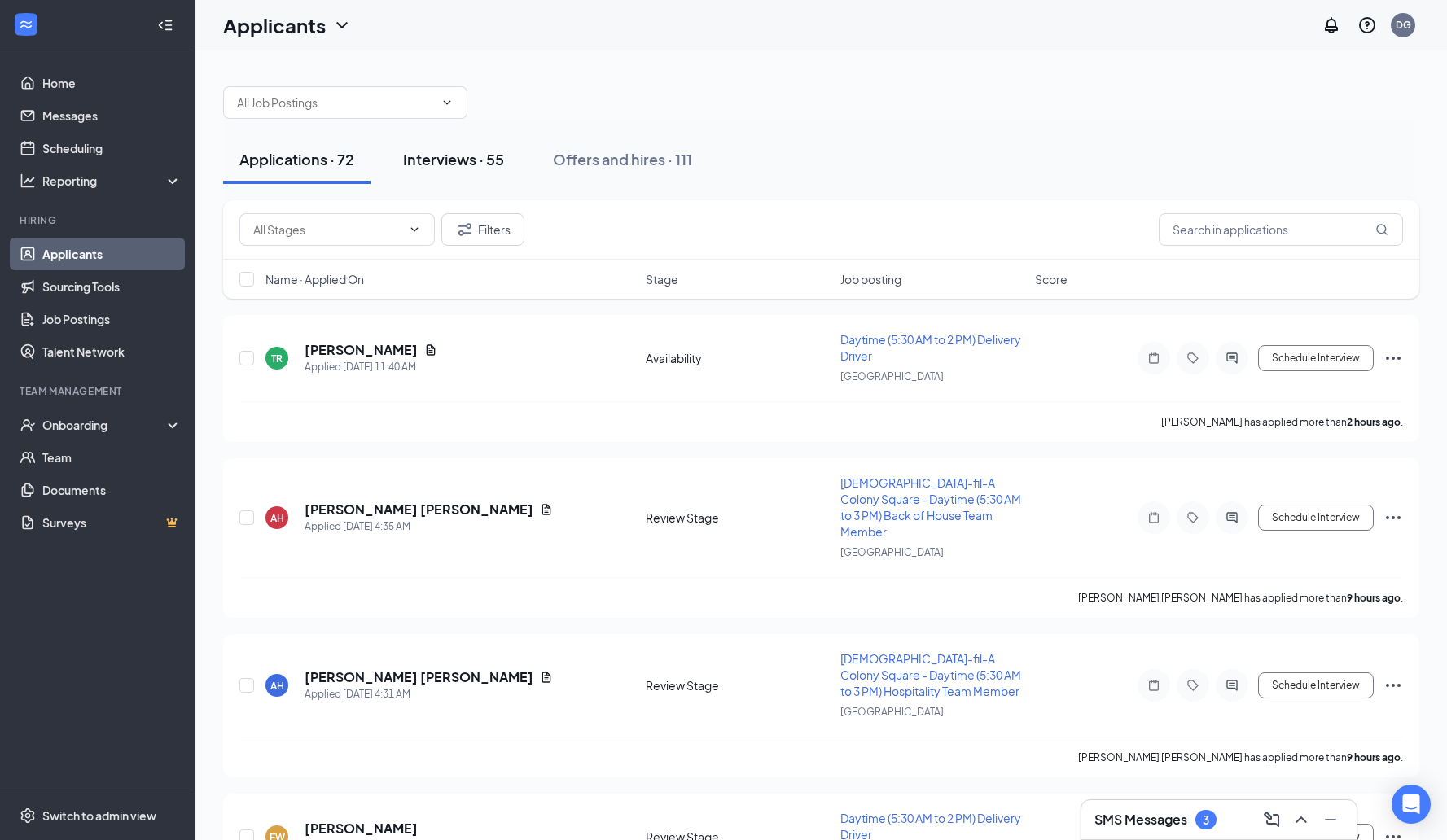
click at [457, 154] on div "Interviews · 55" at bounding box center [454, 159] width 101 height 21
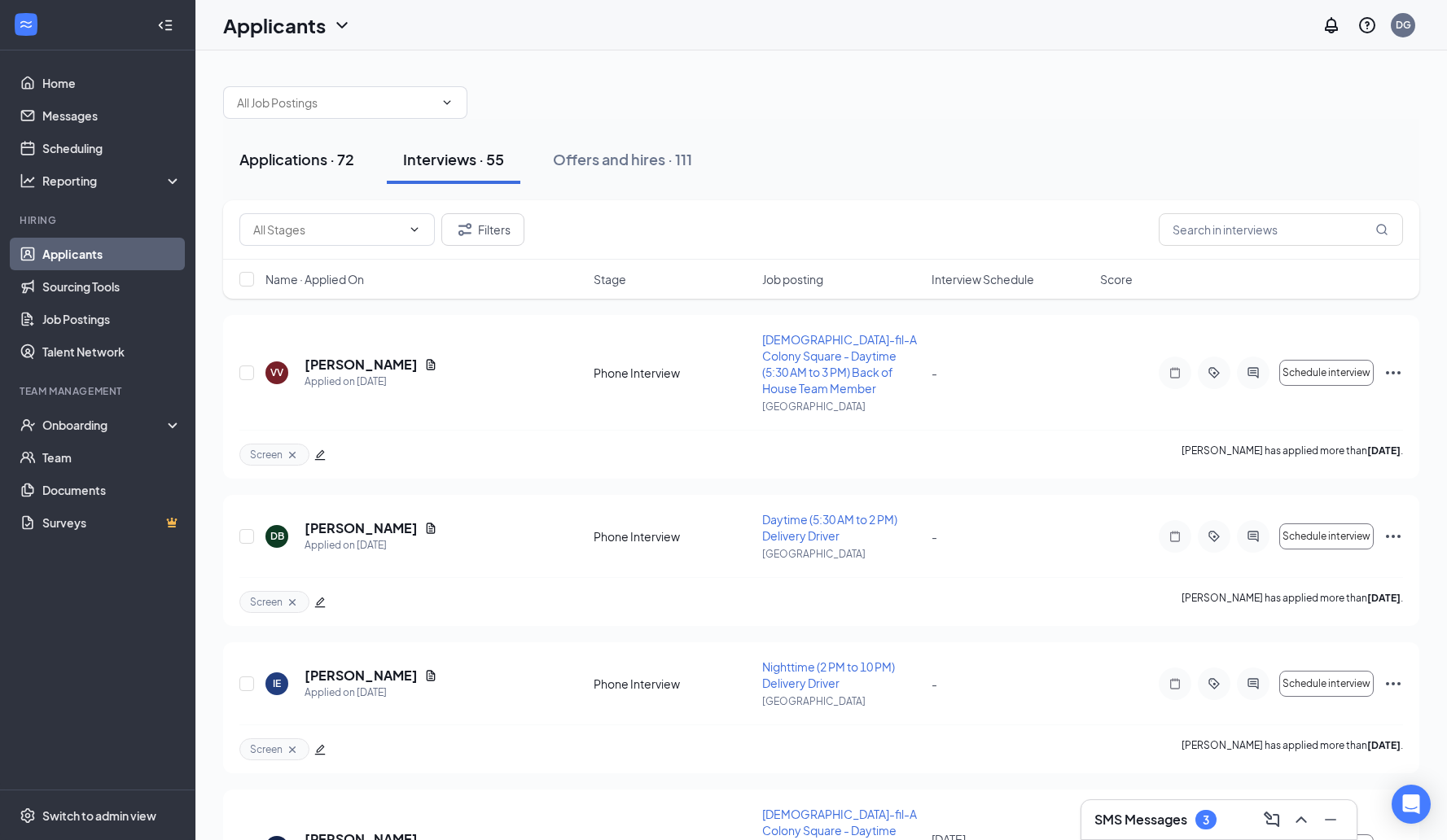
click at [309, 164] on div "Applications · 72" at bounding box center [297, 159] width 114 height 21
